Goal: Task Accomplishment & Management: Manage account settings

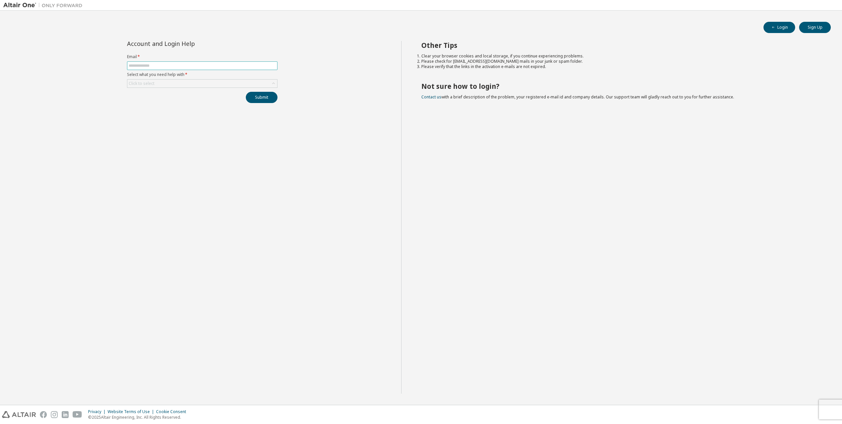
click at [193, 67] on input "text" at bounding box center [202, 65] width 147 height 5
type input "**********"
click at [181, 84] on div "Click to select" at bounding box center [202, 84] width 150 height 8
click at [166, 103] on li "I forgot my password" at bounding box center [202, 102] width 148 height 9
click at [264, 99] on button "Submit" at bounding box center [262, 97] width 32 height 11
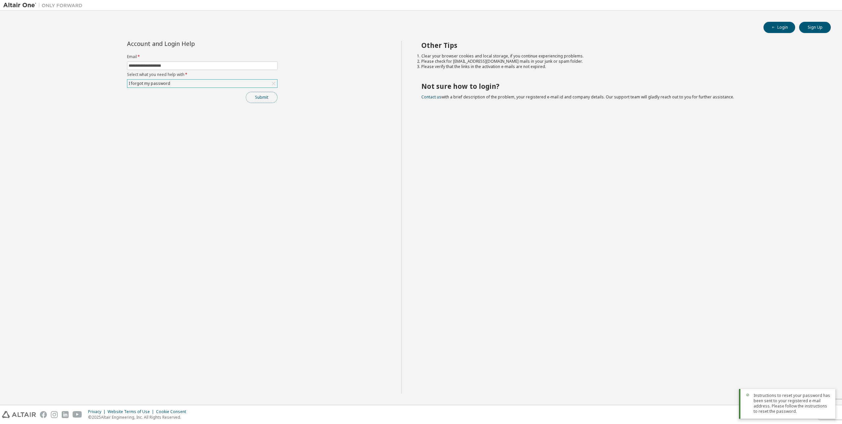
click at [269, 99] on button "Submit" at bounding box center [262, 97] width 32 height 11
click at [817, 30] on button "Sign Up" at bounding box center [815, 27] width 32 height 11
